Goal: Information Seeking & Learning: Learn about a topic

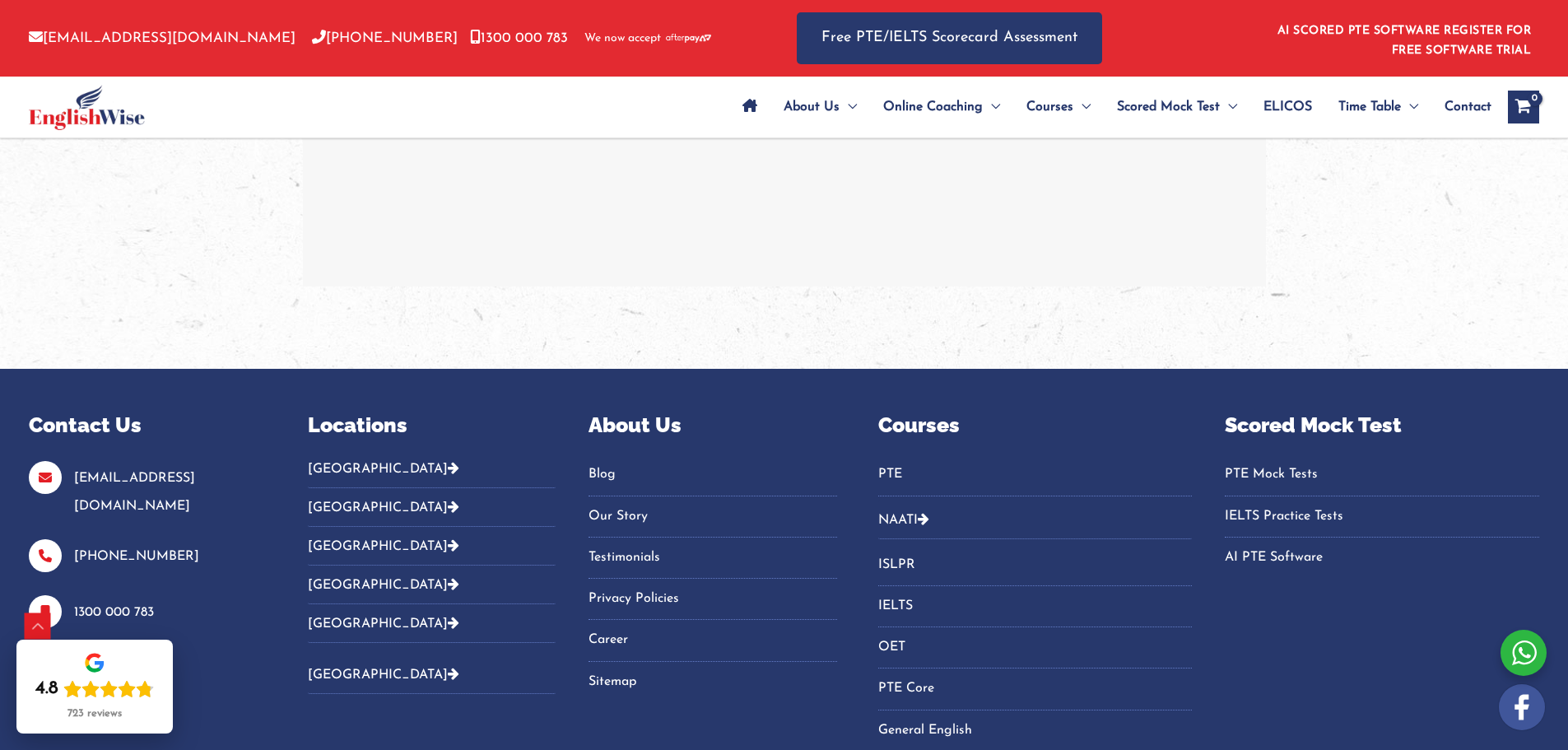
scroll to position [3687, 0]
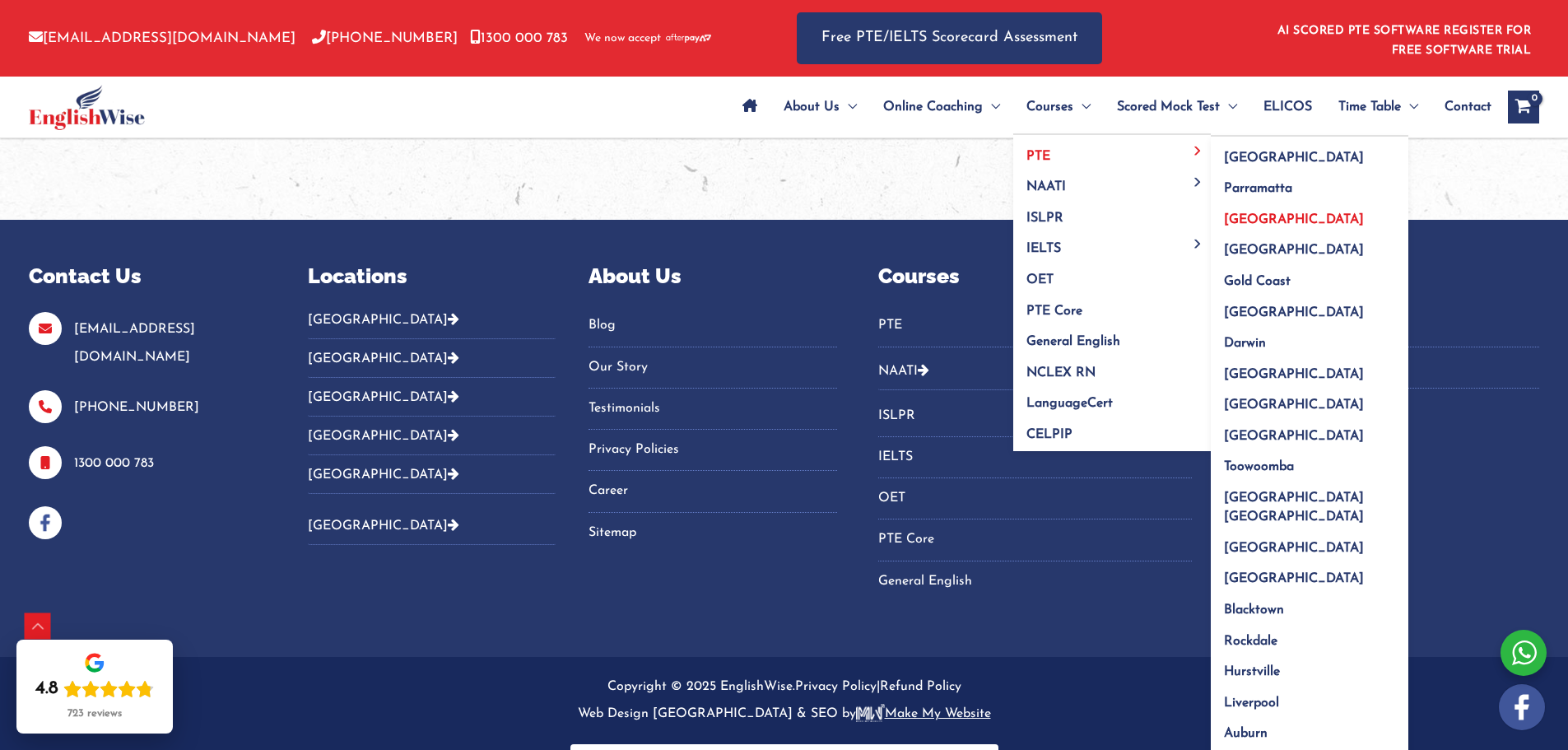
click at [1265, 219] on span "[GEOGRAPHIC_DATA]" at bounding box center [1294, 220] width 140 height 13
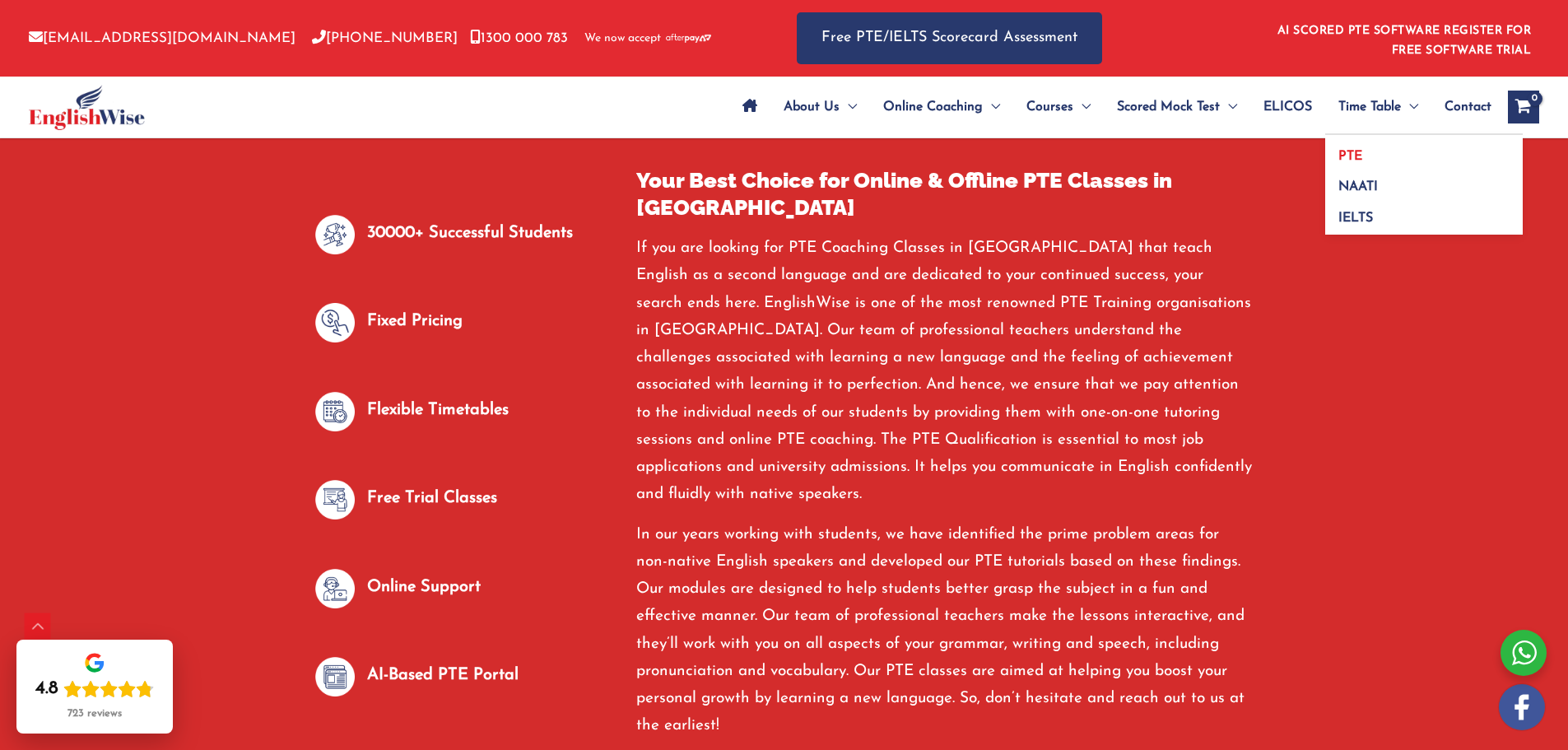
click at [1368, 154] on link "PTE" at bounding box center [1424, 151] width 198 height 31
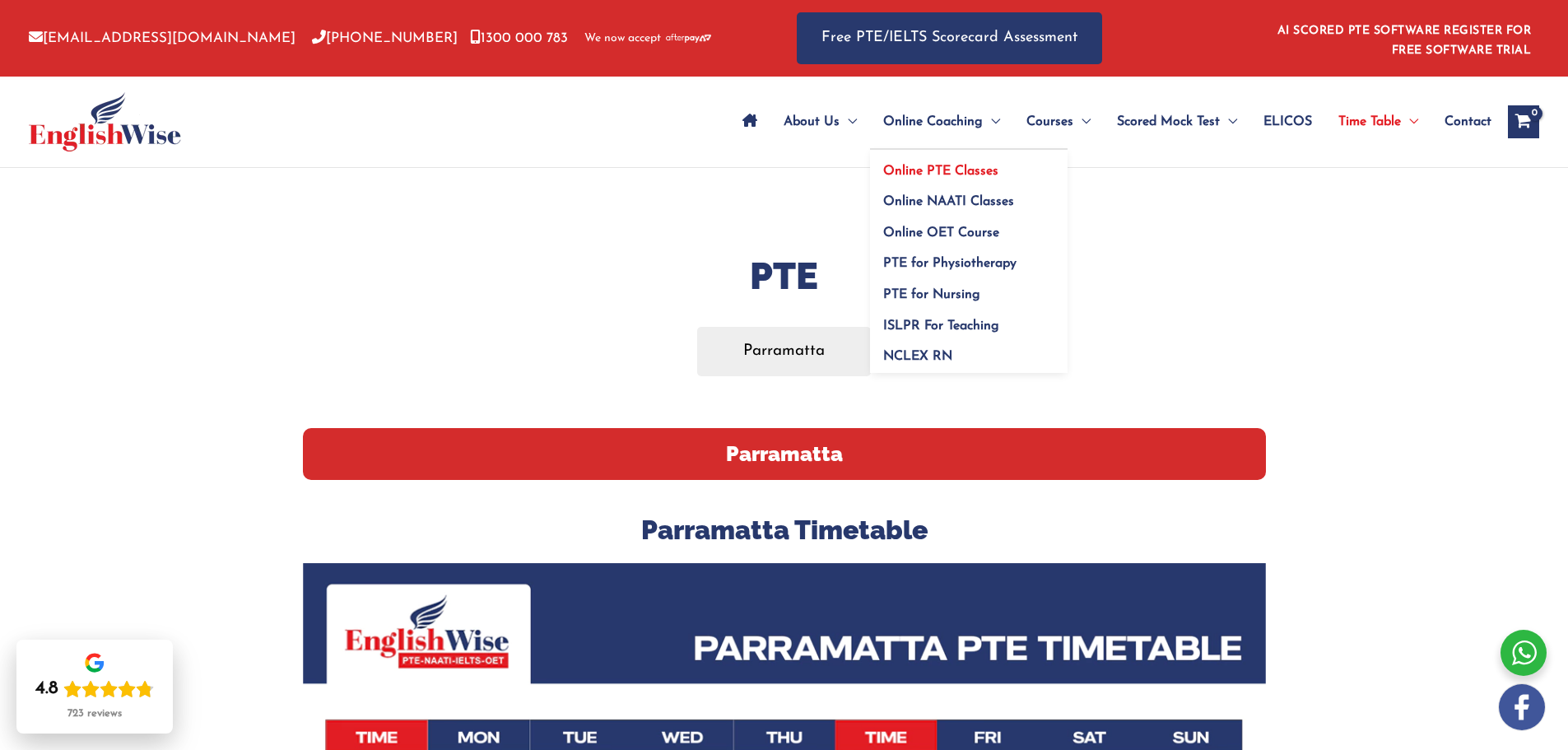
click at [934, 162] on link "Online PTE Classes" at bounding box center [968, 166] width 198 height 31
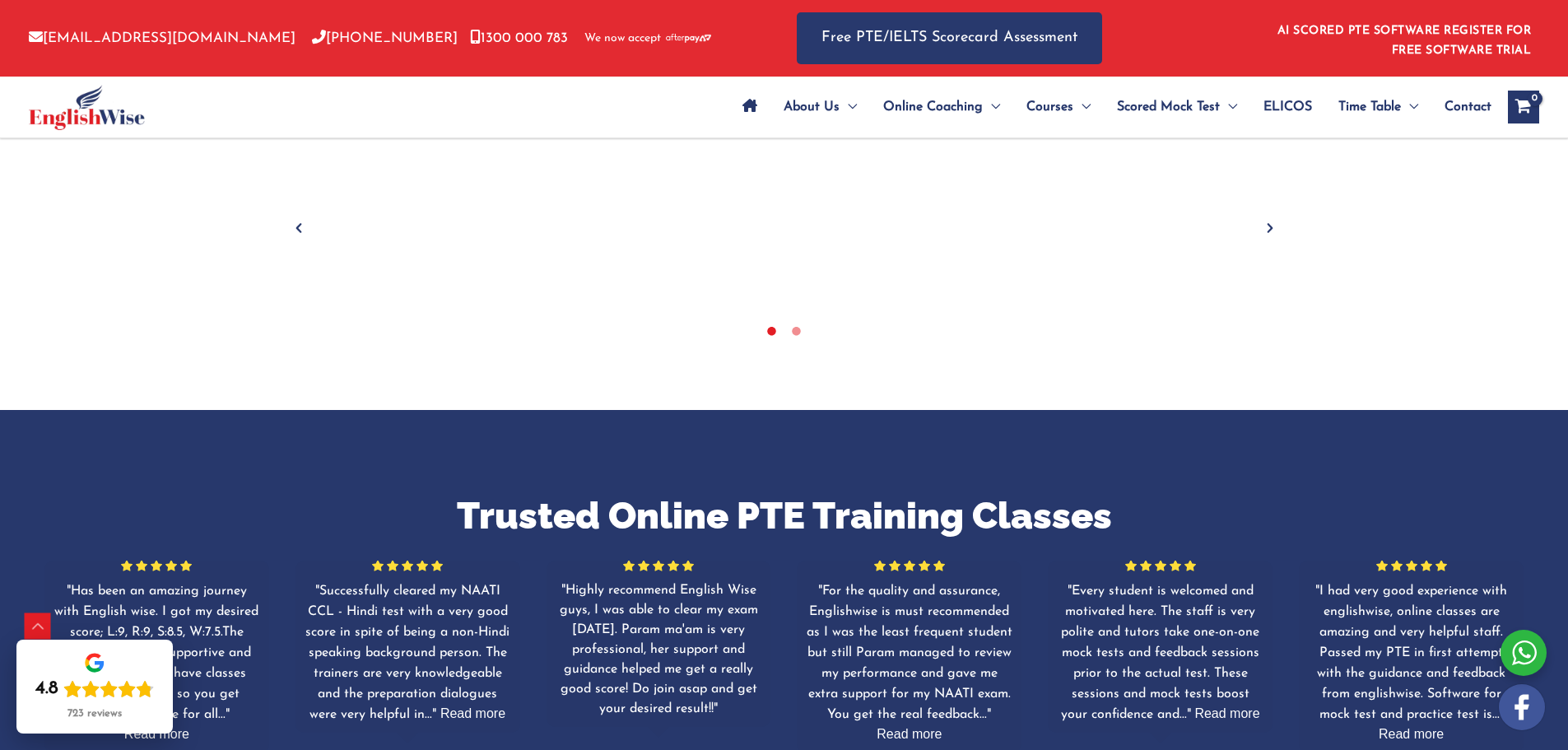
scroll to position [1236, 0]
